Goal: Task Accomplishment & Management: Manage account settings

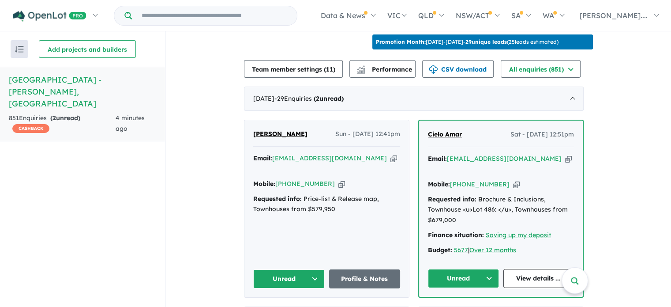
scroll to position [329, 0]
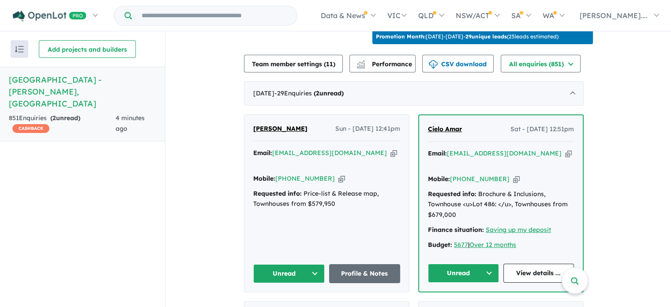
click at [492, 263] on button "Unread" at bounding box center [463, 272] width 71 height 19
click at [316, 264] on button "Unread" at bounding box center [288, 273] width 71 height 19
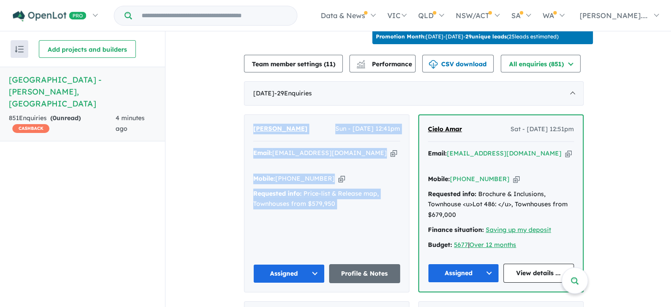
drag, startPoint x: 367, startPoint y: 215, endPoint x: 246, endPoint y: 102, distance: 165.8
click at [246, 114] on div "Andrew Guido Sun - 31/08/2025, 12:41pm Email: andrewguido39@yahoo.com Copied! M…" at bounding box center [327, 202] width 166 height 177
copy div "Andrew Guido Sun - 31/08/2025, 12:41pm Email: andrewguido39@yahoo.com Copied! M…"
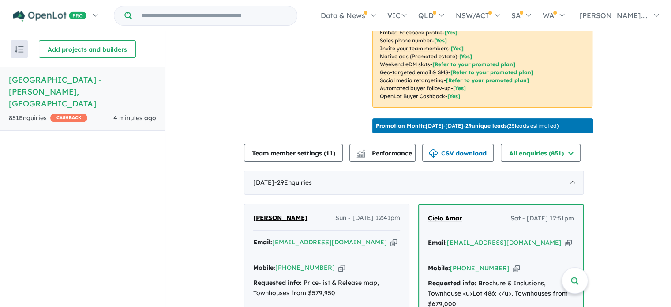
scroll to position [285, 0]
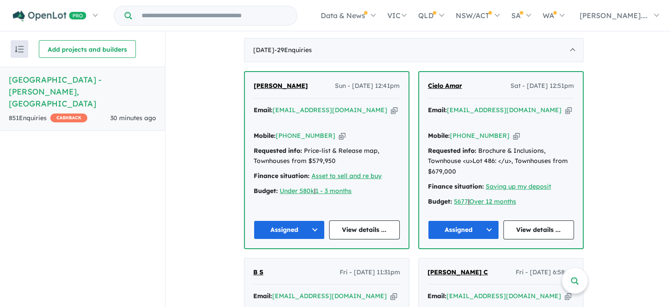
scroll to position [373, 0]
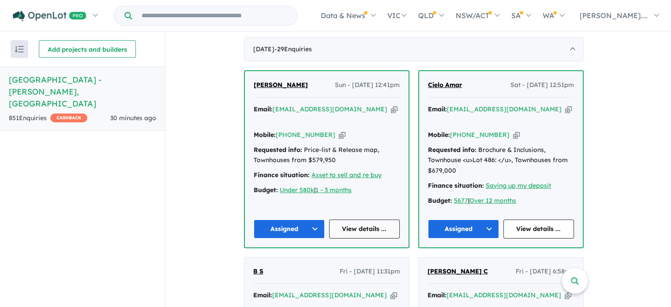
click at [364, 219] on link "View details ..." at bounding box center [364, 228] width 71 height 19
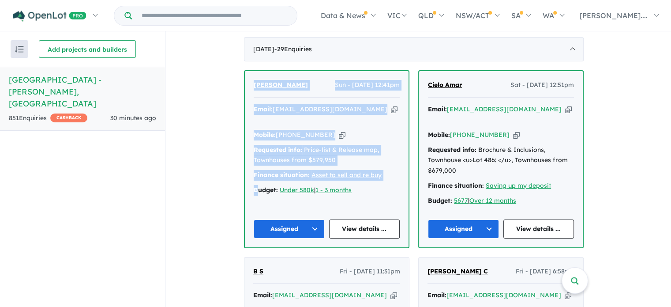
drag, startPoint x: 260, startPoint y: 164, endPoint x: 250, endPoint y: 70, distance: 94.9
click at [250, 71] on div "Andrew Guido Sun - 31/08/2025, 12:41pm Email: andrewguido39@yahoo.com Copied! M…" at bounding box center [327, 159] width 164 height 176
drag, startPoint x: 370, startPoint y: 169, endPoint x: 247, endPoint y: 72, distance: 156.8
click at [247, 72] on div "Andrew Guido Sun - 31/08/2025, 12:41pm Email: andrewguido39@yahoo.com Copied! M…" at bounding box center [327, 159] width 164 height 176
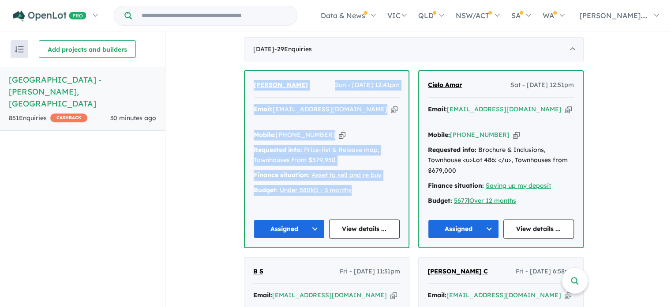
copy div "Andrew Guido Sun - 31/08/2025, 12:41pm Email: andrewguido39@yahoo.com Copied! M…"
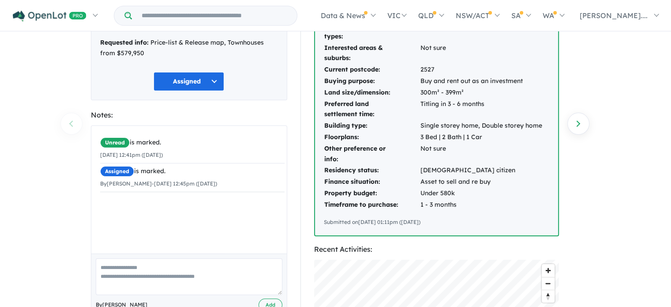
scroll to position [88, 0]
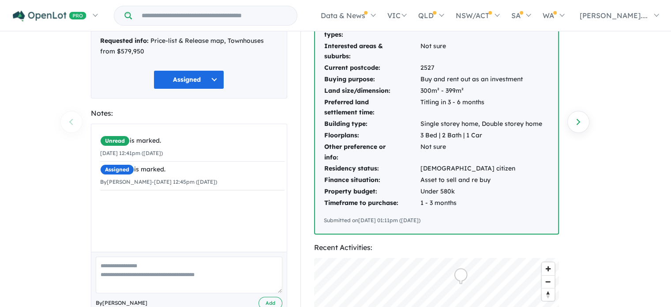
drag, startPoint x: 475, startPoint y: 219, endPoint x: 347, endPoint y: 67, distance: 198.9
click at [347, 67] on div "Interested product types: Townhouses Interested areas & suburbs: Not sure Curre…" at bounding box center [436, 122] width 243 height 224
click at [612, 167] on div "851 Enquiries for Smiths Lane Estate - Clyde North Previous enquiry Next enquir…" at bounding box center [335, 81] width 671 height 275
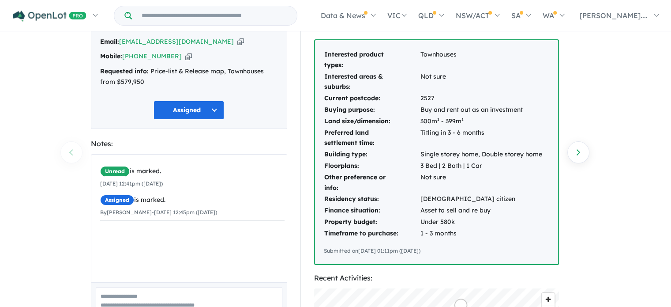
scroll to position [44, 0]
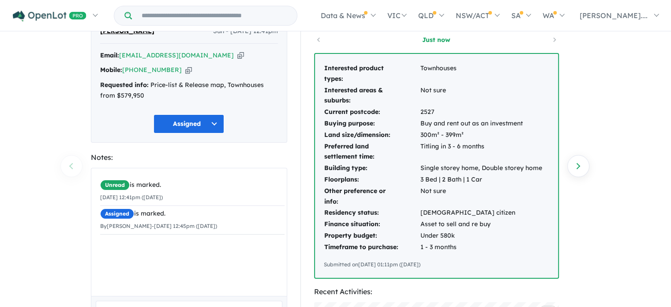
click at [219, 272] on div "Unread is marked. 31/08/2025 12:41pm (Sunday) Assigned is marked. By Rosanna De…" at bounding box center [192, 235] width 202 height 134
drag, startPoint x: 445, startPoint y: 266, endPoint x: 321, endPoint y: 78, distance: 224.6
click at [321, 78] on div "Interested product types: Townhouses Interested areas & suburbs: Not sure Curre…" at bounding box center [436, 166] width 243 height 224
copy div "Interested product types: Townhouses Interested areas & suburbs: Not sure Curre…"
